Goal: Navigation & Orientation: Find specific page/section

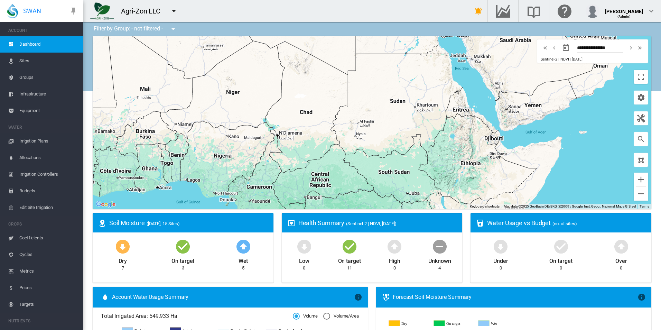
click at [51, 110] on span "Equipment" at bounding box center [48, 110] width 58 height 17
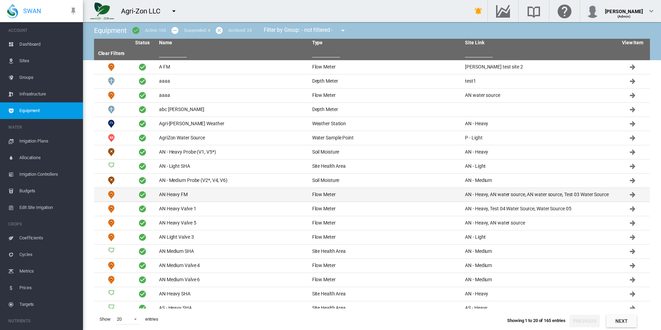
click at [247, 196] on td "AN Heavy FM" at bounding box center [232, 195] width 153 height 14
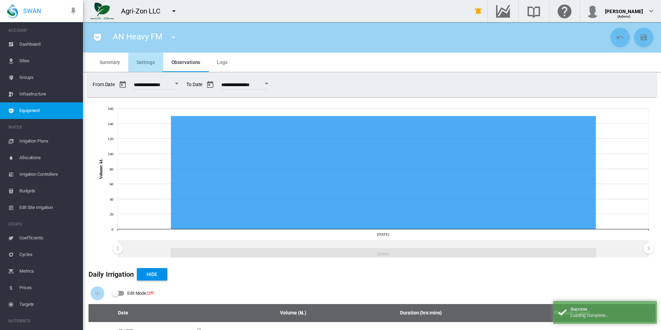
click at [134, 59] on md-tab-item "Settings" at bounding box center [145, 62] width 35 height 19
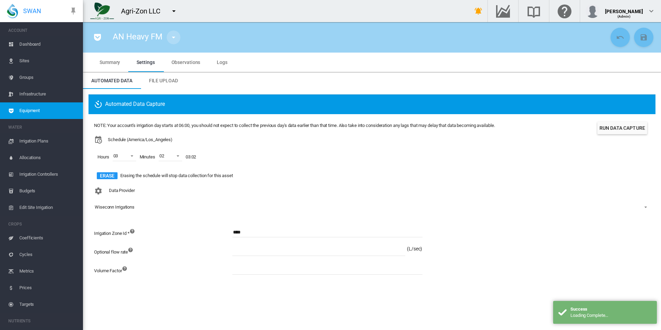
click at [174, 41] on md-icon "icon-menu-down" at bounding box center [173, 37] width 8 height 8
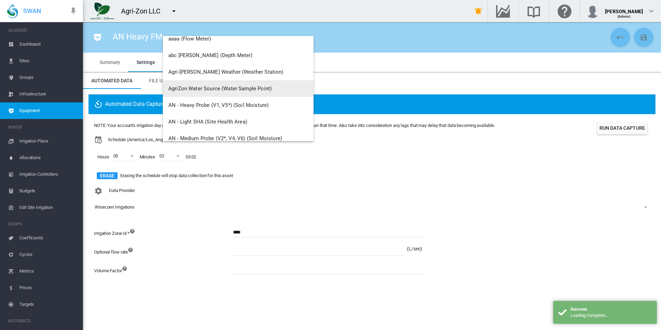
scroll to position [138, 0]
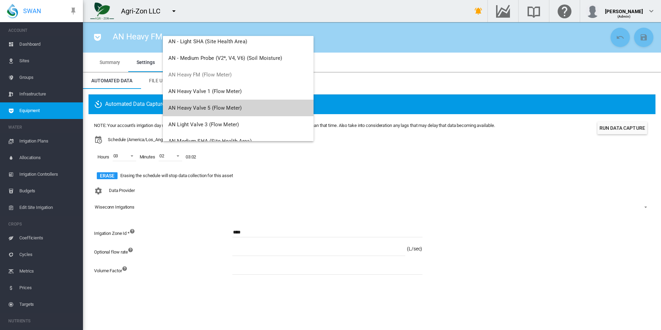
click at [238, 109] on span "AN Heavy Valve 5 (Flow Meter)" at bounding box center [204, 108] width 73 height 6
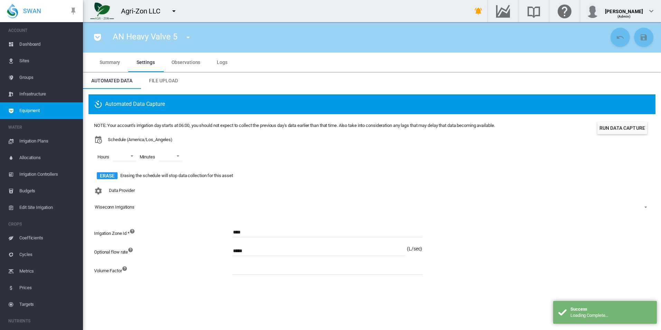
click at [48, 115] on span "Equipment" at bounding box center [48, 110] width 58 height 17
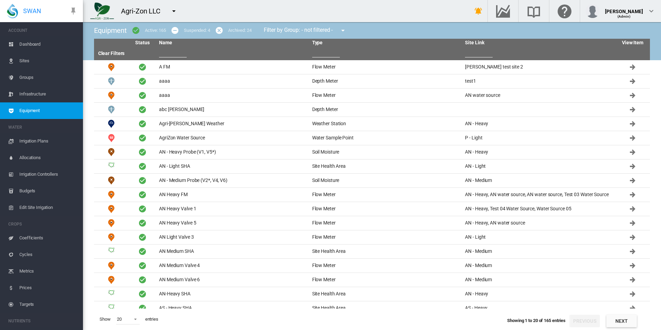
click at [44, 111] on span "Equipment" at bounding box center [48, 110] width 58 height 17
click at [64, 113] on span "Equipment" at bounding box center [48, 110] width 58 height 17
click at [51, 113] on span "Equipment" at bounding box center [48, 110] width 58 height 17
click at [45, 65] on span "Sites" at bounding box center [48, 61] width 58 height 17
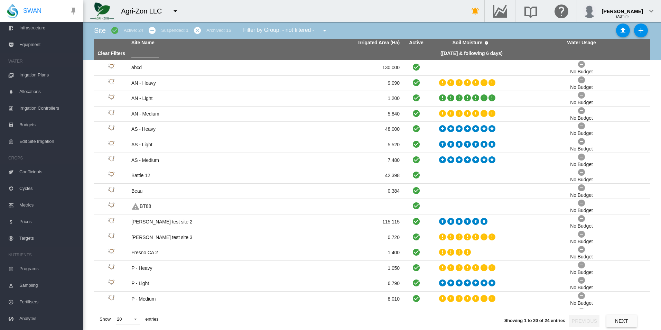
scroll to position [127, 0]
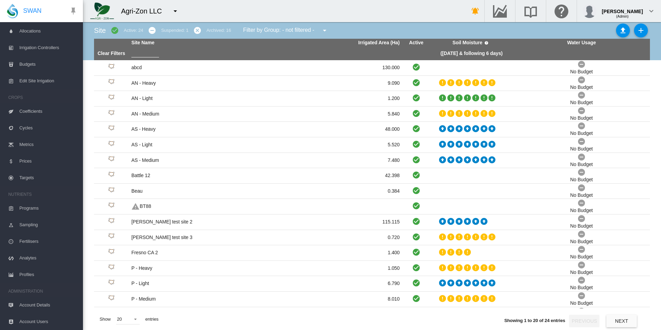
click at [53, 304] on span "Account Details" at bounding box center [48, 305] width 58 height 17
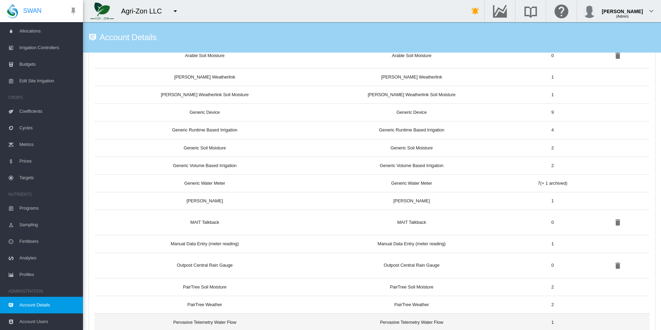
scroll to position [691, 0]
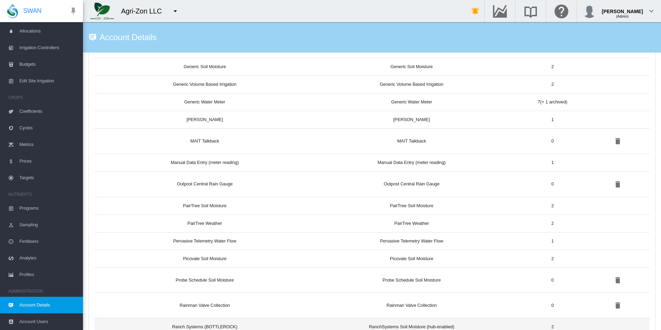
click at [294, 325] on td "Ranch Systems (BOTTLEROCK)" at bounding box center [201, 327] width 215 height 18
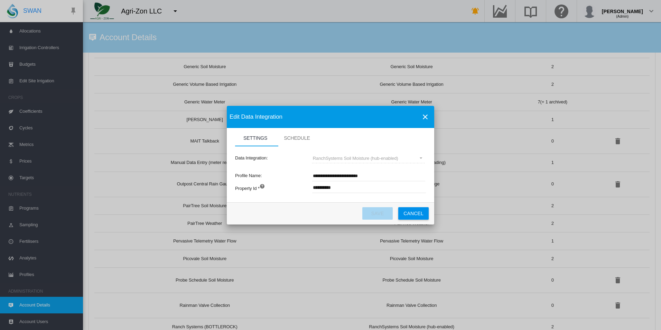
click at [412, 216] on button "Cancel" at bounding box center [413, 213] width 30 height 12
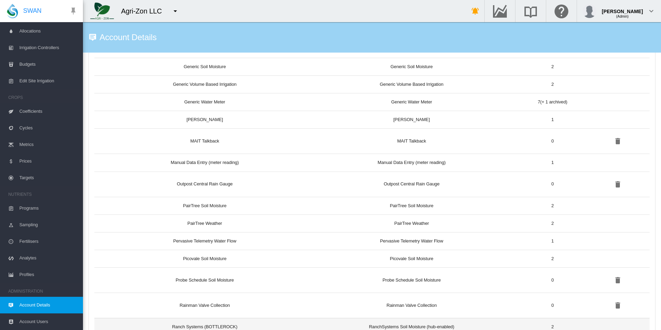
click at [285, 323] on td "Ranch Systems (BOTTLEROCK)" at bounding box center [201, 327] width 215 height 18
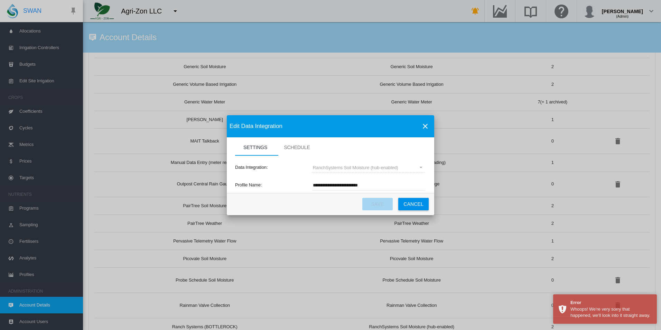
click at [413, 201] on button "Cancel" at bounding box center [413, 204] width 30 height 12
